Goal: Task Accomplishment & Management: Manage account settings

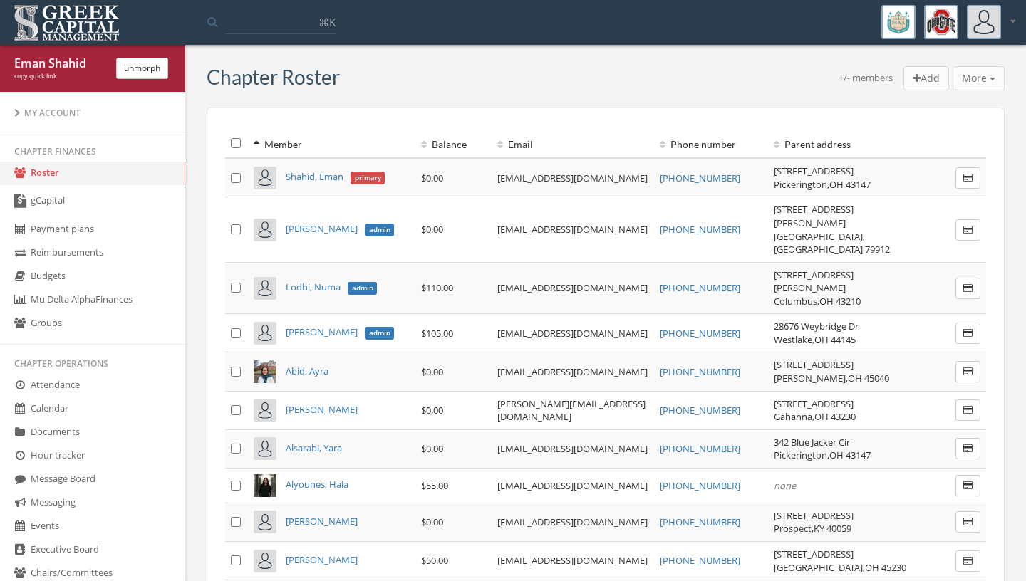
click at [113, 205] on link "gCapital" at bounding box center [92, 201] width 185 height 33
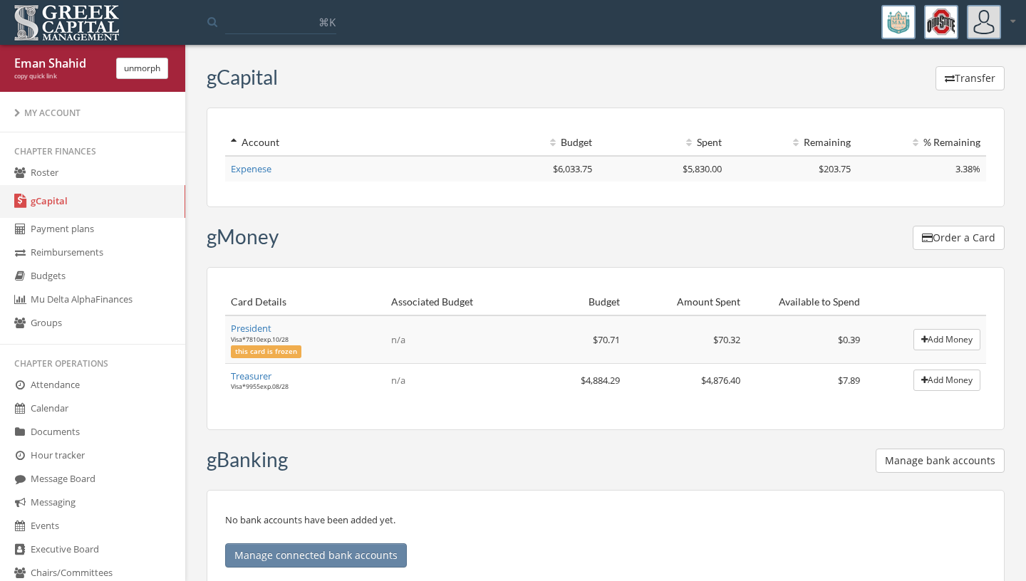
click at [264, 375] on link "Treasurer" at bounding box center [251, 376] width 41 height 13
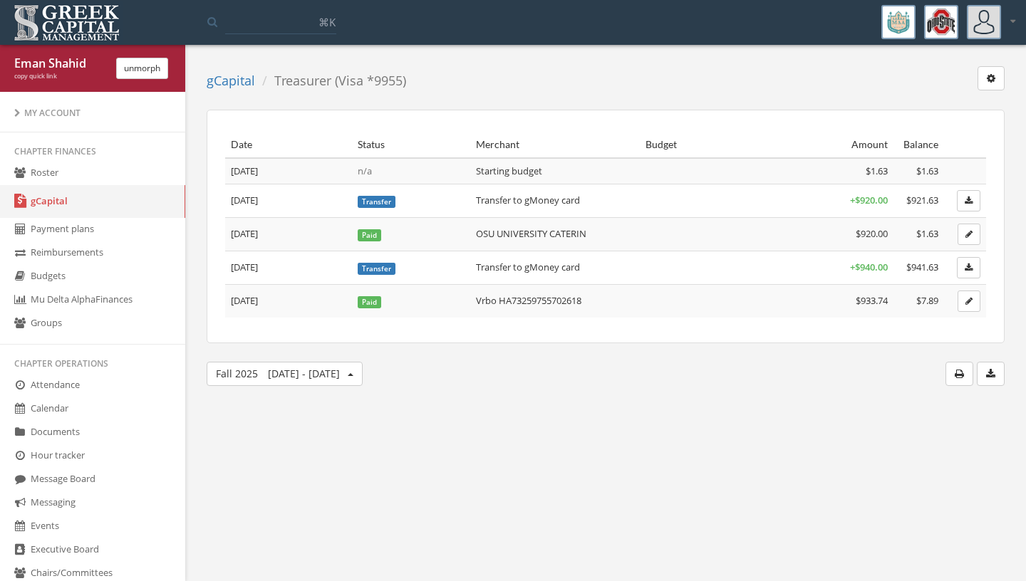
click at [582, 301] on td "Vrbo HA73259755702618" at bounding box center [554, 300] width 169 height 33
click at [110, 179] on link "Roster" at bounding box center [92, 174] width 185 height 24
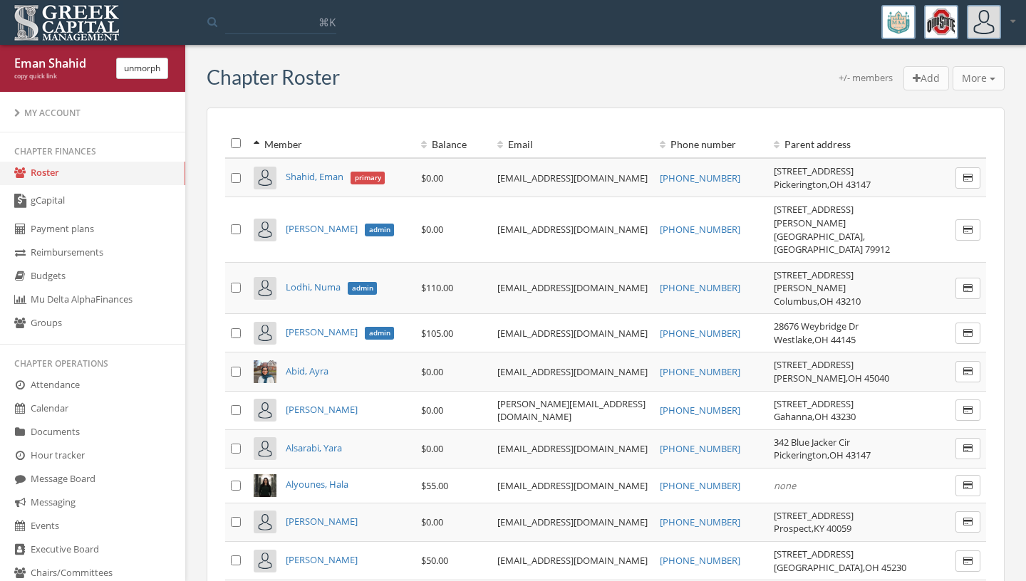
click at [88, 227] on link "Payment plans" at bounding box center [92, 230] width 185 height 24
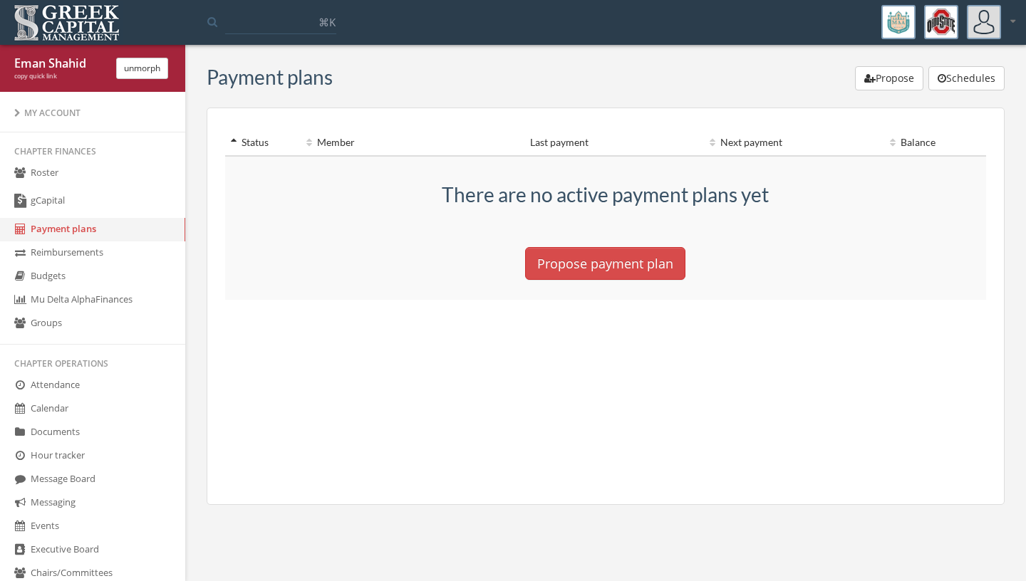
click at [83, 207] on link "gCapital" at bounding box center [92, 201] width 185 height 33
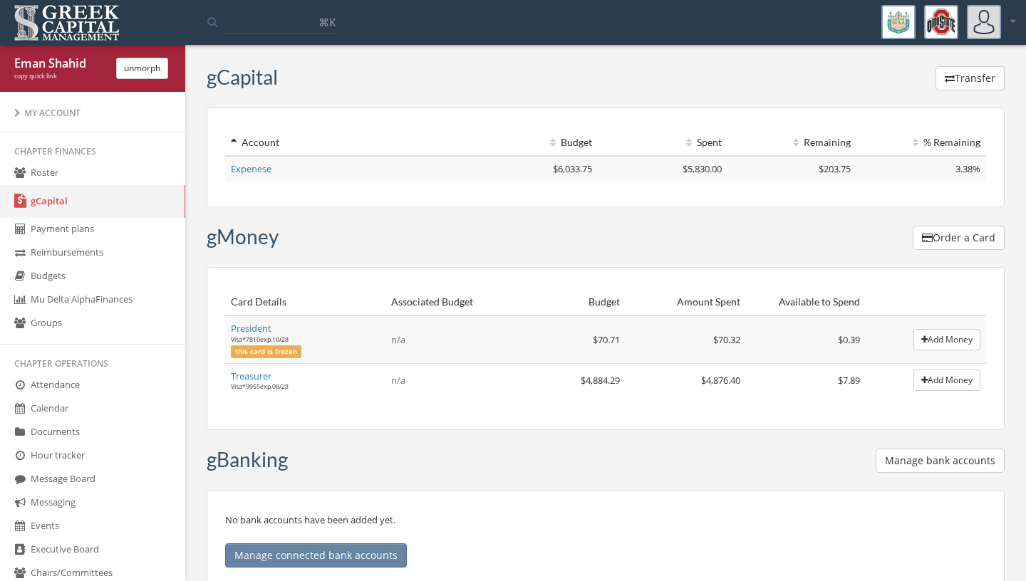
click at [260, 379] on link "Treasurer" at bounding box center [251, 376] width 41 height 13
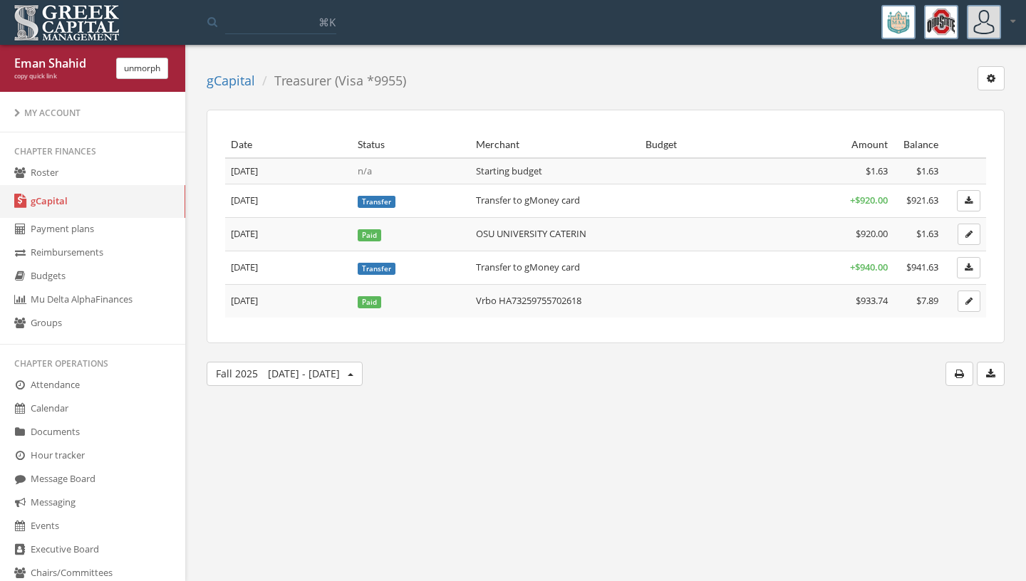
click at [991, 87] on button "button" at bounding box center [991, 78] width 27 height 24
click at [968, 125] on link "Freeze card" at bounding box center [941, 129] width 115 height 22
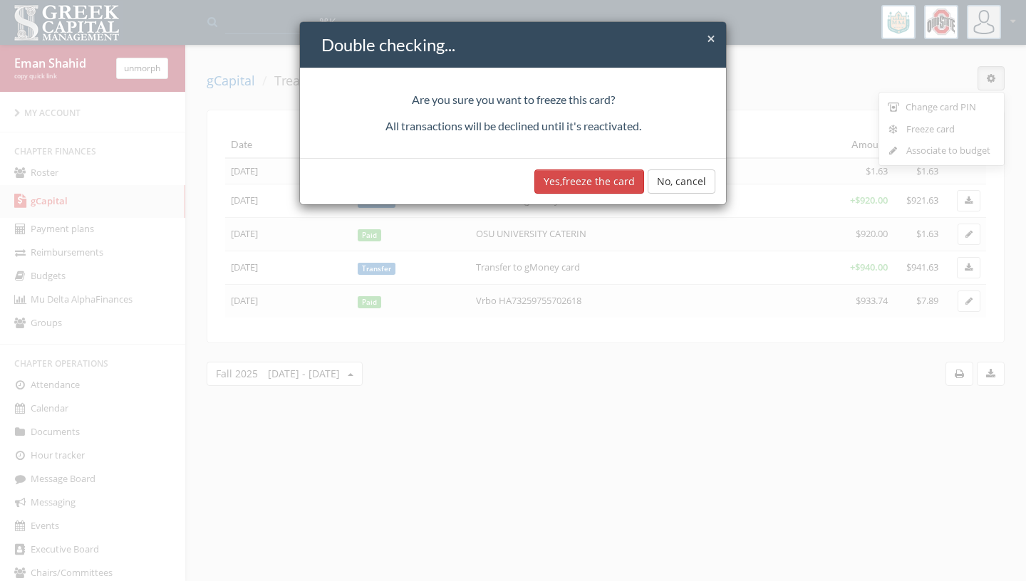
click at [601, 183] on button "Yes, freeze the card" at bounding box center [589, 182] width 110 height 24
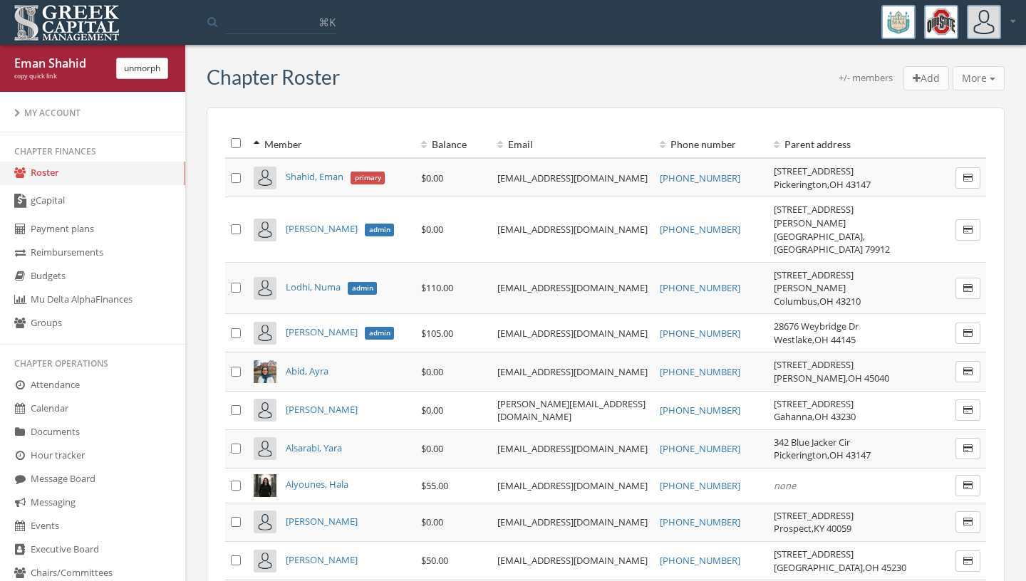
click at [112, 208] on link "gCapital" at bounding box center [92, 201] width 185 height 33
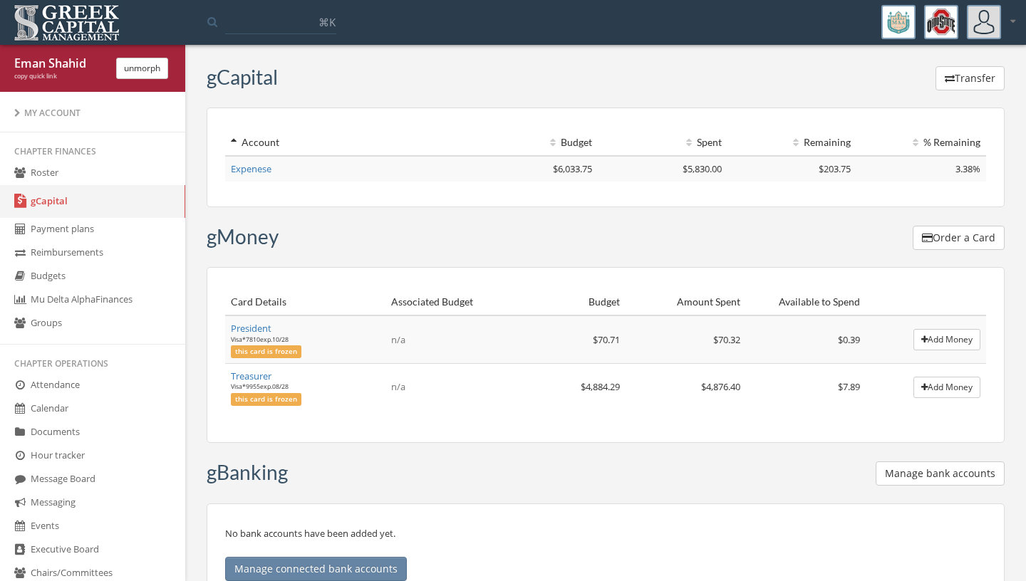
click at [249, 378] on link "Treasurer" at bounding box center [251, 376] width 41 height 13
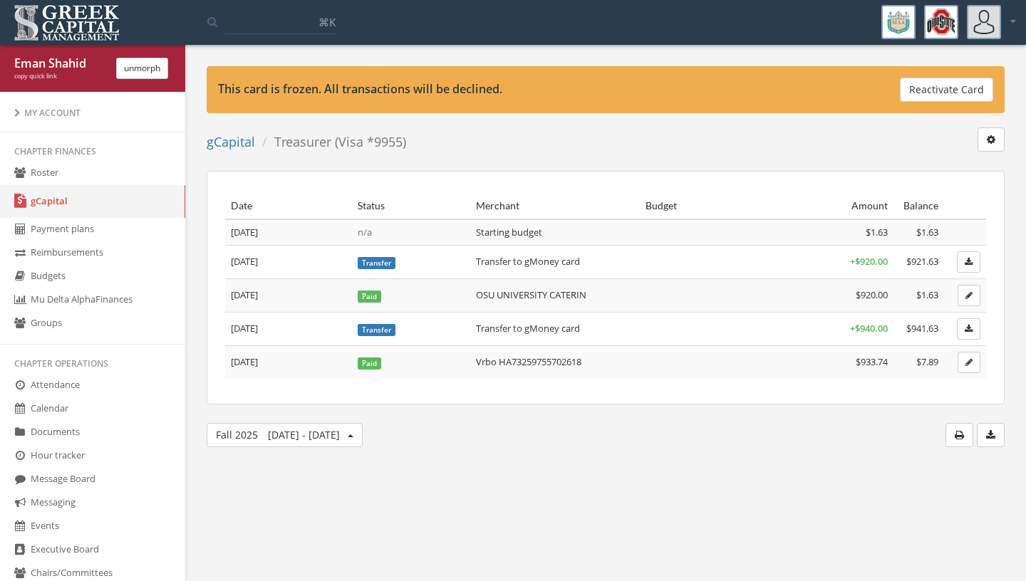
click at [941, 82] on button "Reactivate Card" at bounding box center [946, 90] width 93 height 24
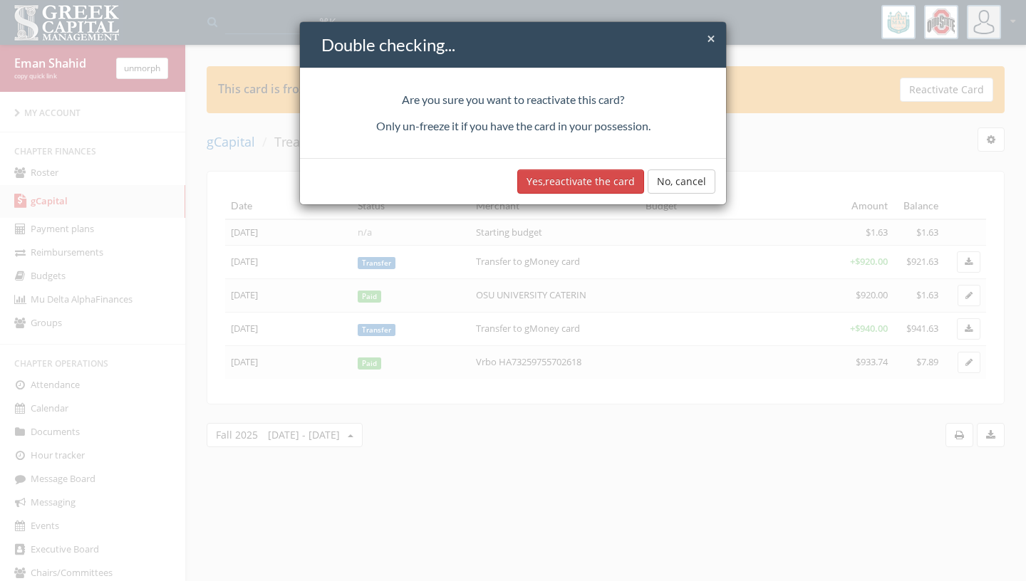
click at [606, 180] on button "Yes, reactivate the card" at bounding box center [580, 182] width 127 height 24
